Goal: Download file/media

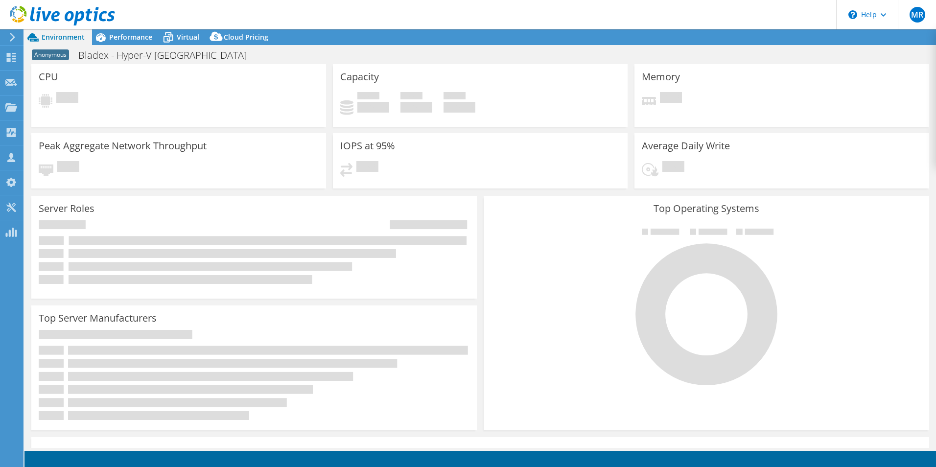
select select "USD"
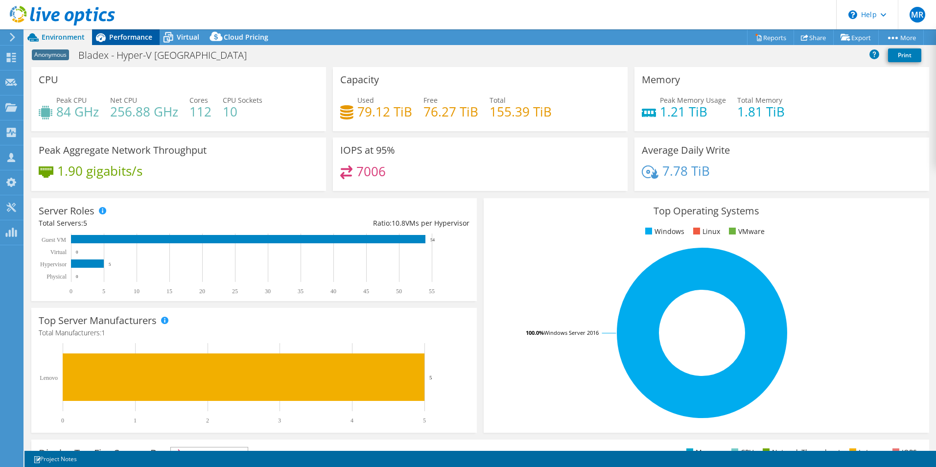
click at [126, 37] on span "Performance" at bounding box center [130, 36] width 43 height 9
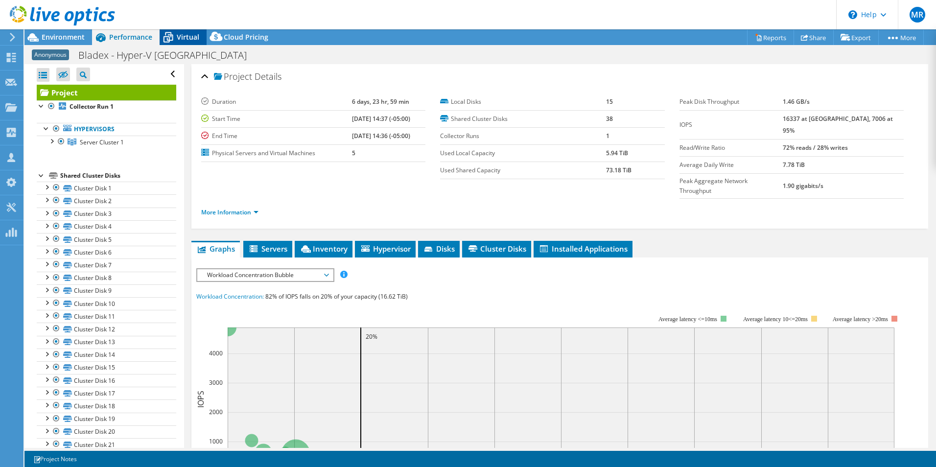
click at [180, 35] on span "Virtual" at bounding box center [188, 36] width 23 height 9
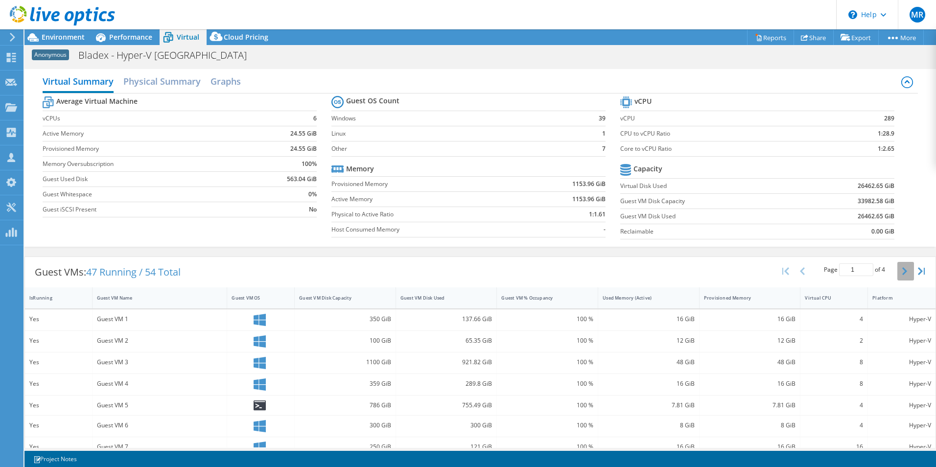
click at [903, 271] on icon "button" at bounding box center [905, 271] width 5 height 8
click at [798, 270] on button "button" at bounding box center [803, 271] width 17 height 19
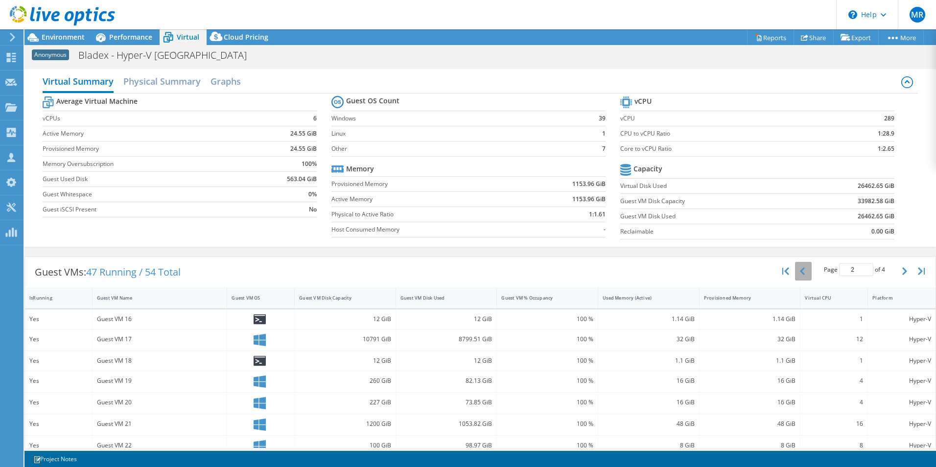
click at [798, 270] on button "button" at bounding box center [803, 271] width 17 height 19
type input "1"
click at [165, 83] on h2 "Physical Summary" at bounding box center [161, 83] width 77 height 22
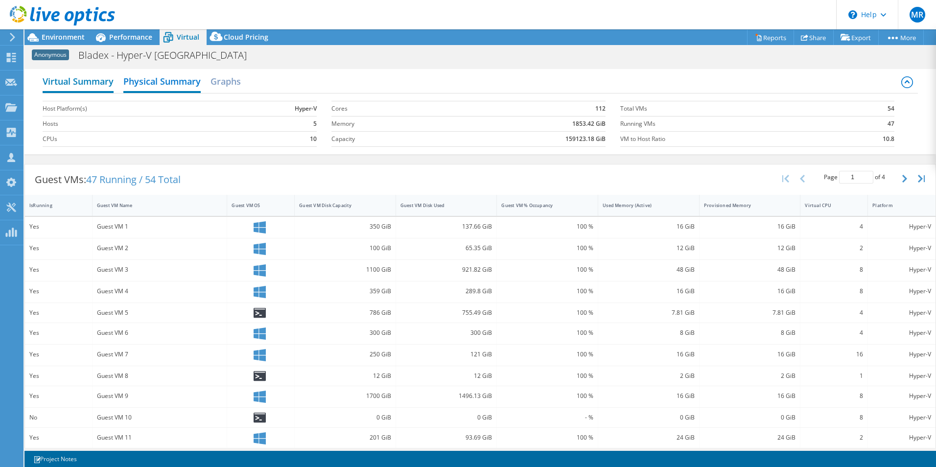
click at [69, 80] on h2 "Virtual Summary" at bounding box center [78, 83] width 71 height 22
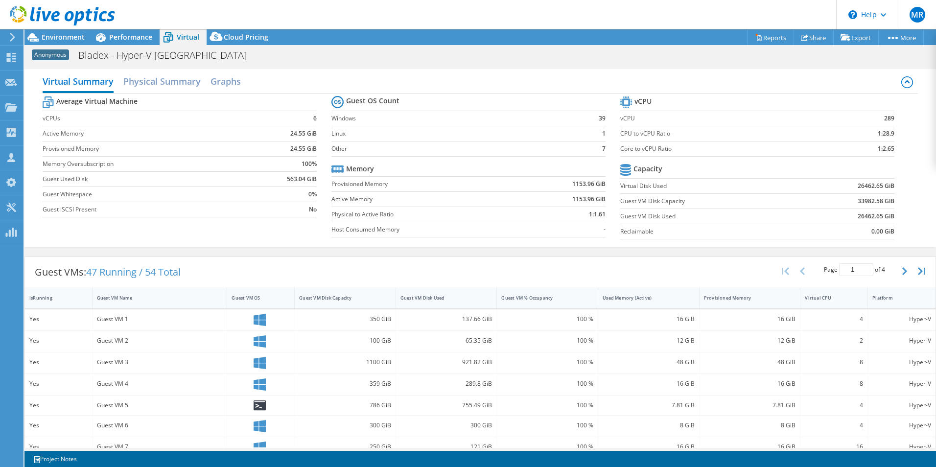
click at [246, 316] on div at bounding box center [261, 320] width 58 height 12
click at [255, 316] on icon at bounding box center [260, 320] width 12 height 12
click at [129, 38] on span "Performance" at bounding box center [130, 36] width 43 height 9
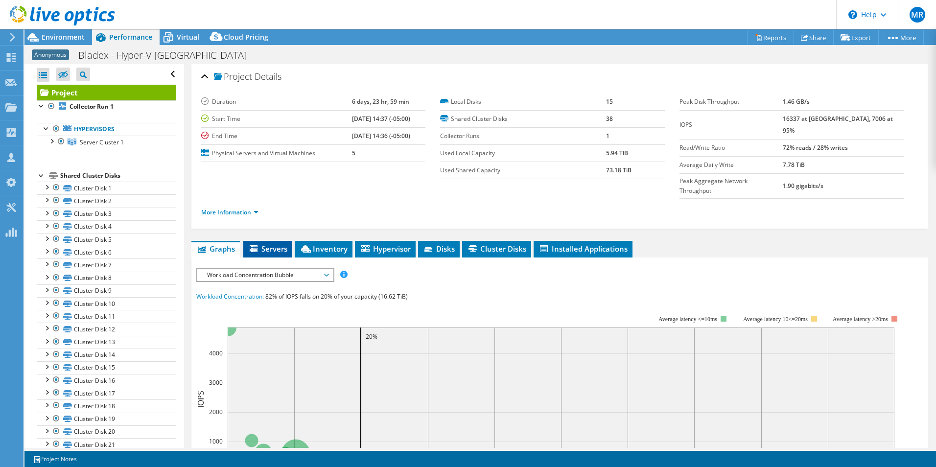
click at [272, 244] on span "Servers" at bounding box center [267, 249] width 39 height 10
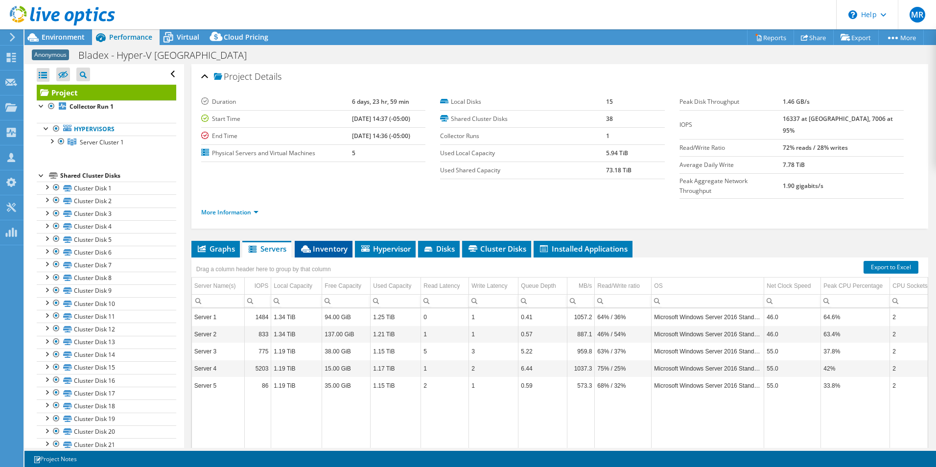
click at [331, 244] on span "Inventory" at bounding box center [324, 249] width 48 height 10
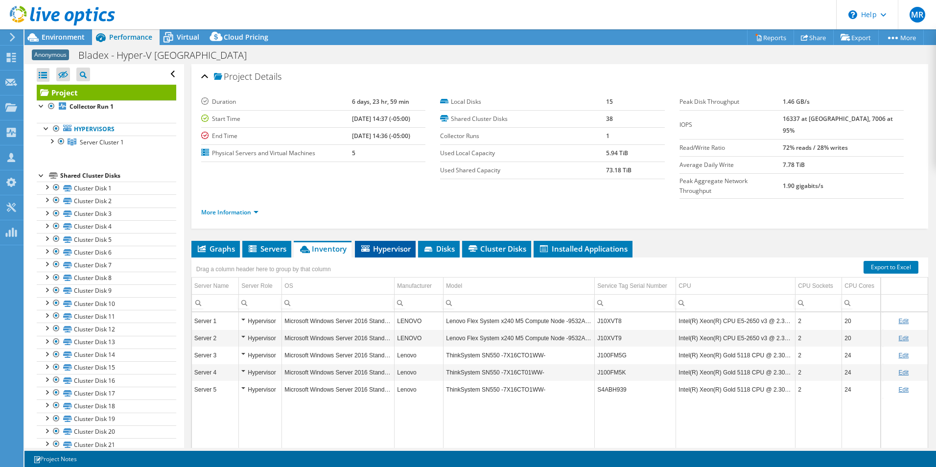
click at [381, 244] on span "Hypervisor" at bounding box center [385, 249] width 51 height 10
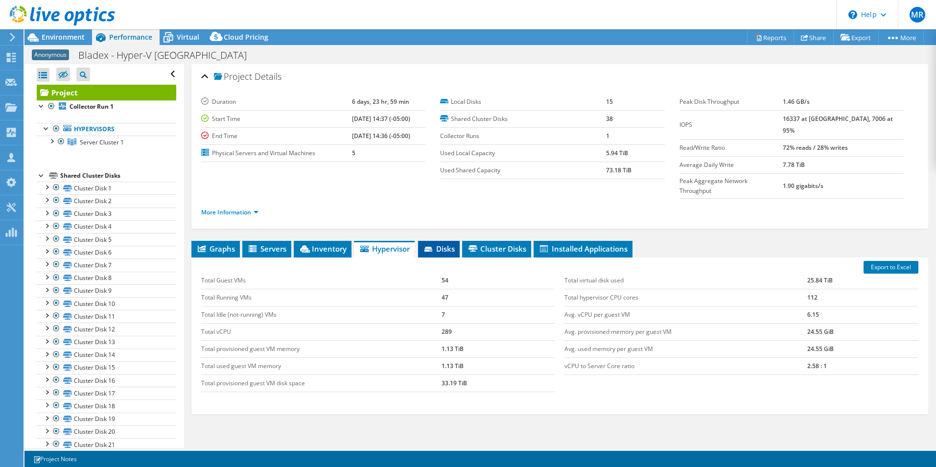
click at [431, 247] on icon at bounding box center [429, 249] width 8 height 5
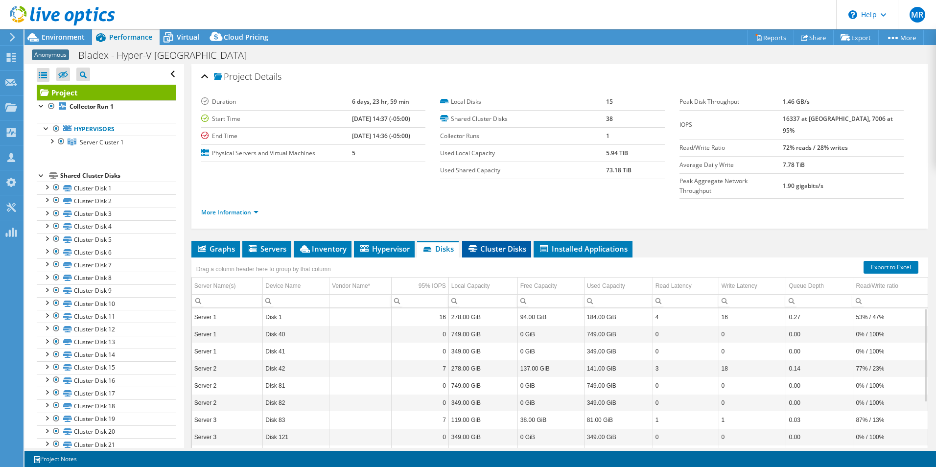
click at [495, 244] on span "Cluster Disks" at bounding box center [496, 249] width 59 height 10
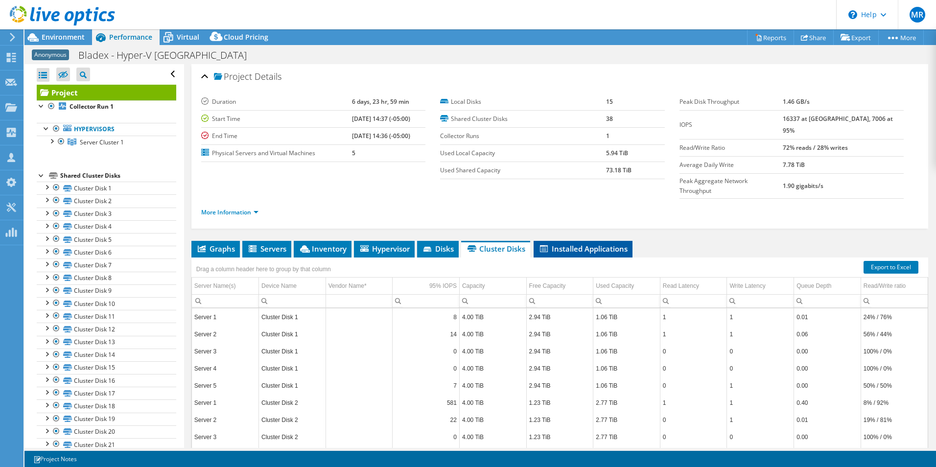
click at [577, 244] on span "Installed Applications" at bounding box center [583, 249] width 89 height 10
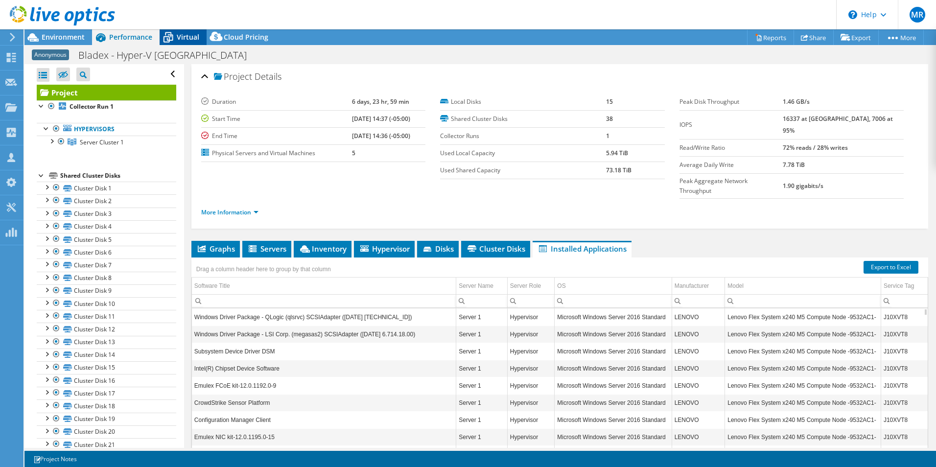
click at [184, 36] on span "Virtual" at bounding box center [188, 36] width 23 height 9
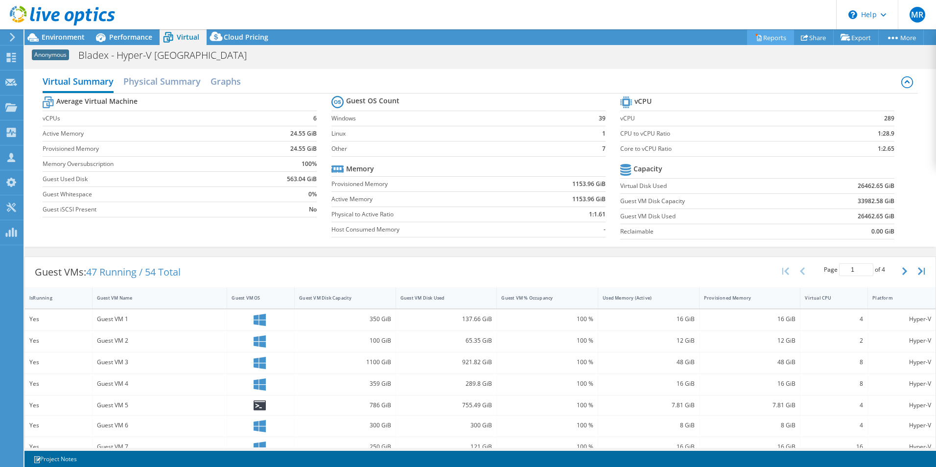
click at [761, 32] on link "Reports" at bounding box center [770, 37] width 47 height 15
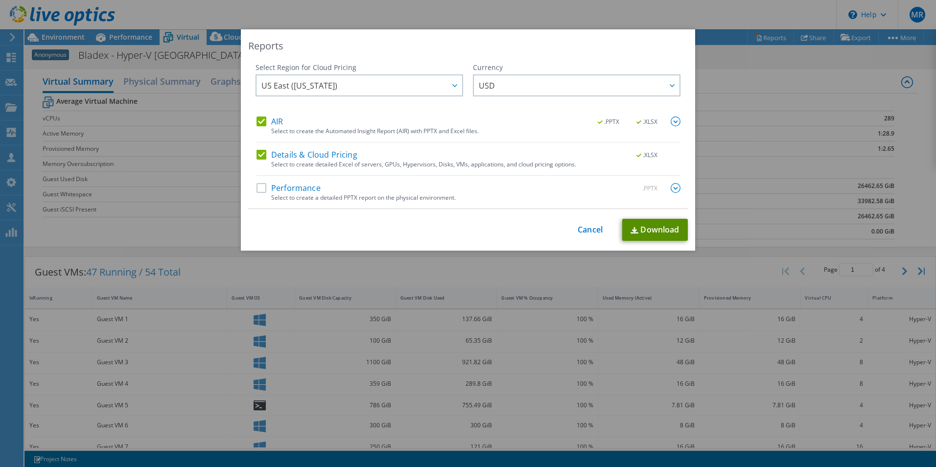
click at [644, 231] on link "Download" at bounding box center [655, 230] width 66 height 22
drag, startPoint x: 591, startPoint y: 231, endPoint x: 597, endPoint y: 233, distance: 6.5
click at [591, 231] on link "Cancel" at bounding box center [590, 229] width 25 height 9
